Goal: Find contact information: Find contact information

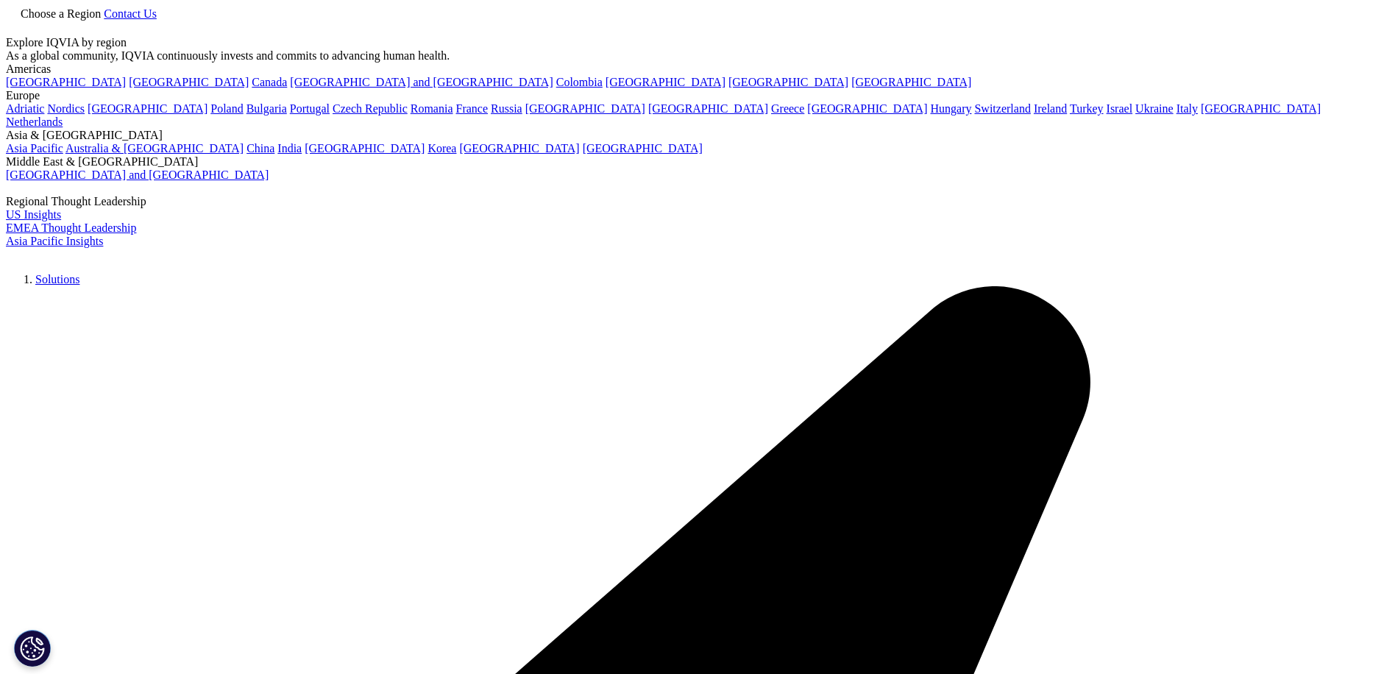
scroll to position [136, 868]
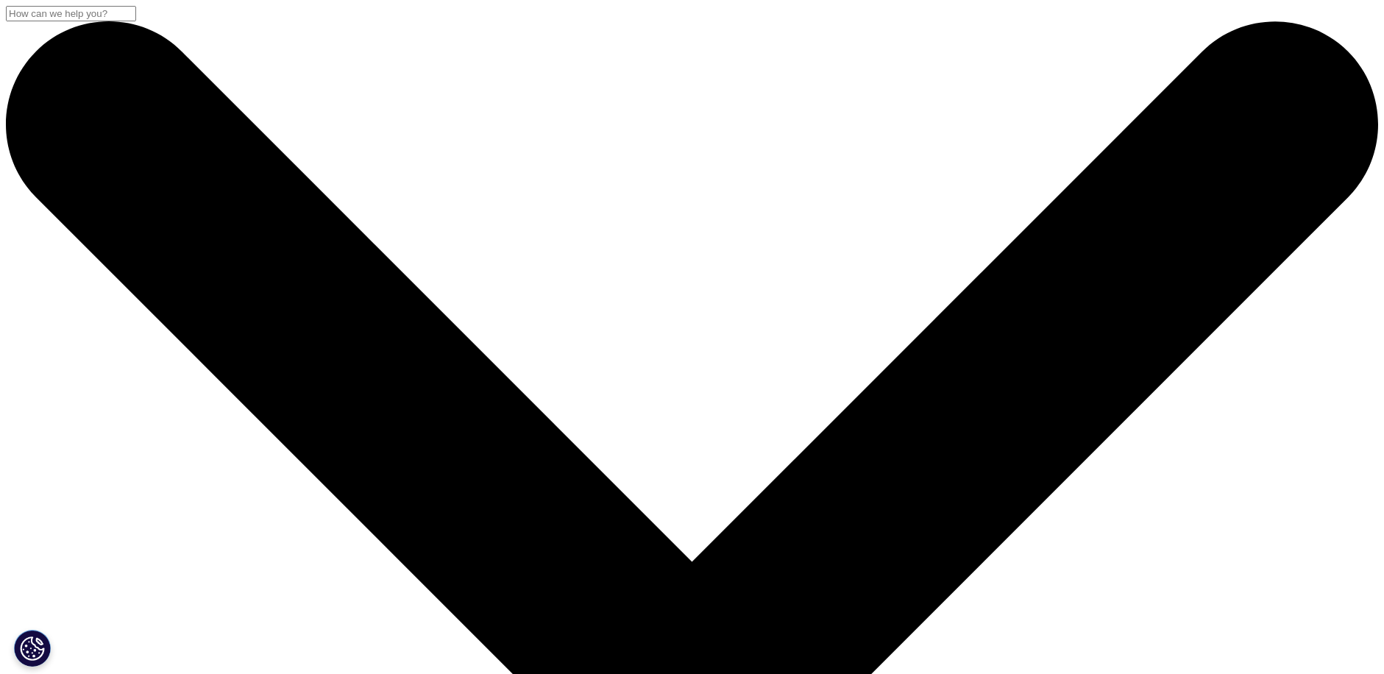
checkbox input "true"
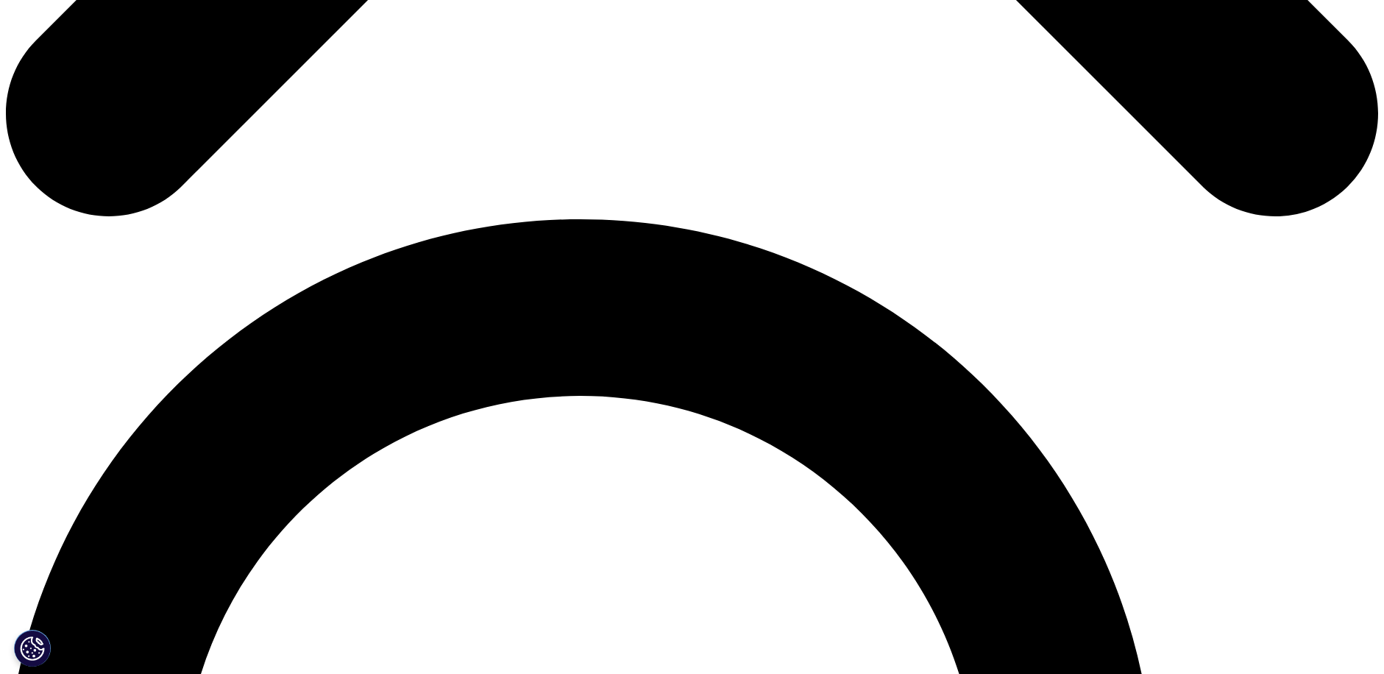
scroll to position [1030, 0]
